Goal: Register for event/course

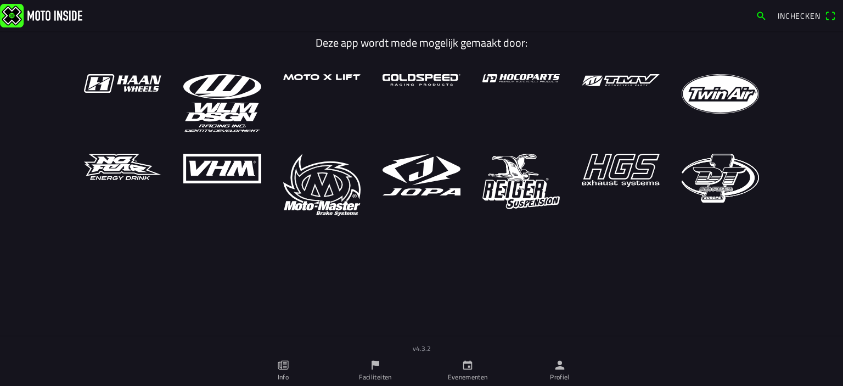
click at [473, 364] on icon "calendar" at bounding box center [468, 365] width 12 height 12
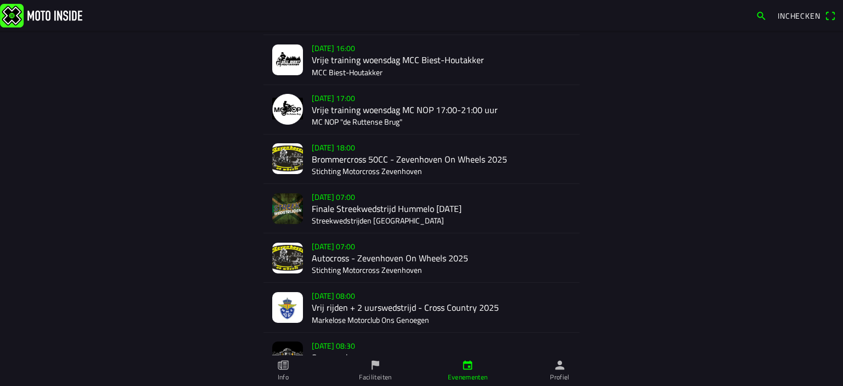
scroll to position [220, 0]
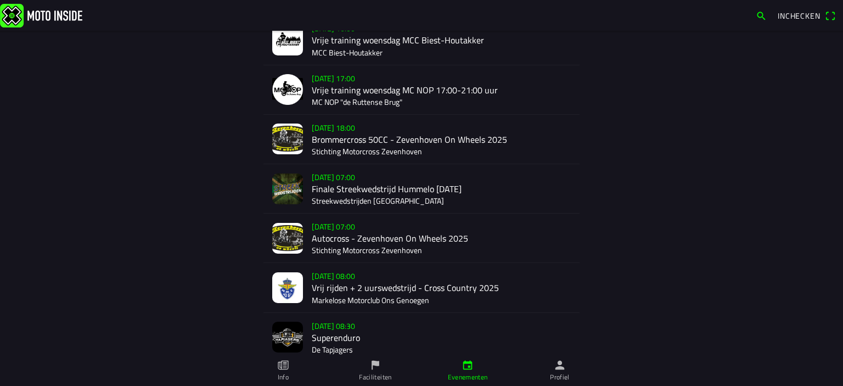
click at [346, 279] on div "za 20 sep. - 08:00 Vrij rijden + 2 uurswedstrijd - Cross Country 2025 Markelose…" at bounding box center [441, 287] width 259 height 49
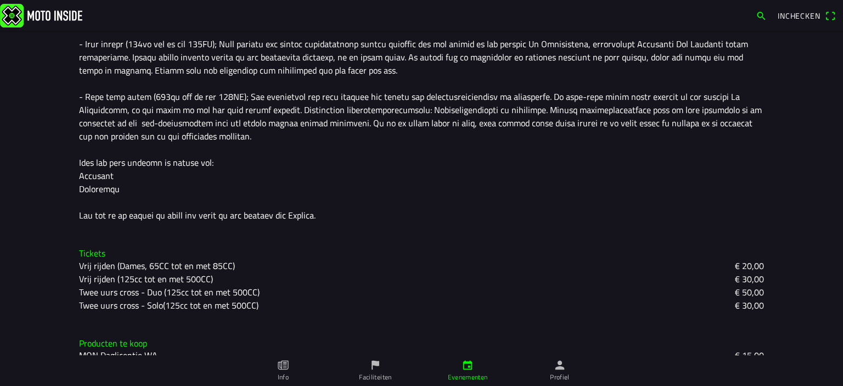
scroll to position [502, 0]
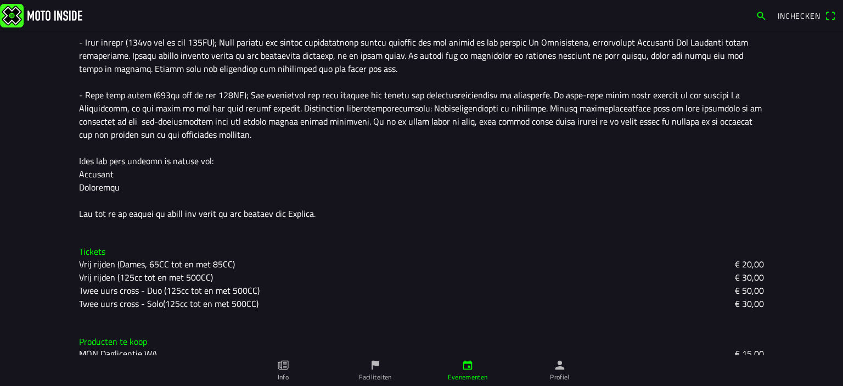
click at [0, 0] on slot "Vrij rijden (125cc tot en met 500CC)" at bounding box center [0, 0] width 0 height 0
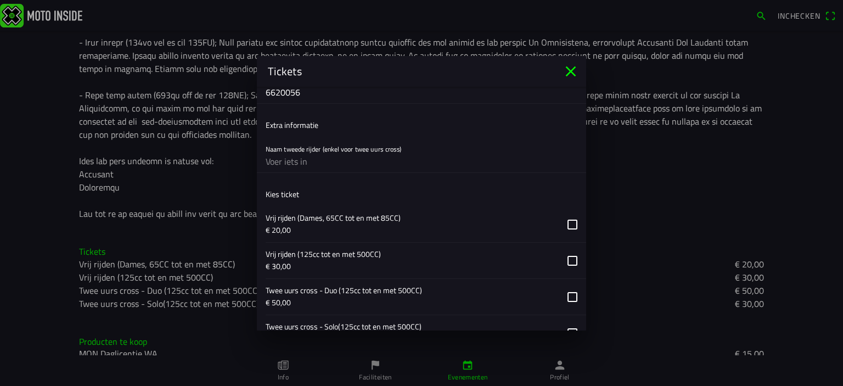
scroll to position [604, 0]
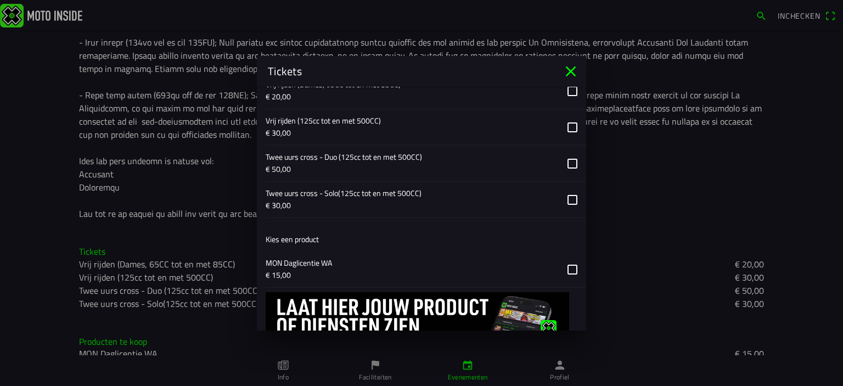
click at [574, 68] on icon "close" at bounding box center [571, 71] width 10 height 10
